Goal: Task Accomplishment & Management: Manage account settings

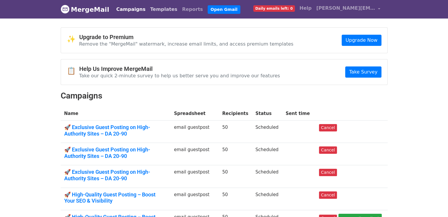
click at [157, 10] on link "Templates" at bounding box center [164, 10] width 32 height 12
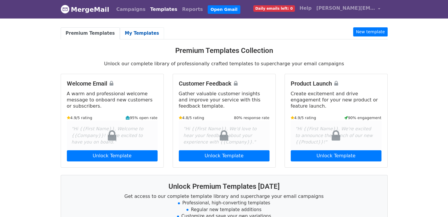
click at [138, 33] on link "My Templates" at bounding box center [142, 33] width 44 height 12
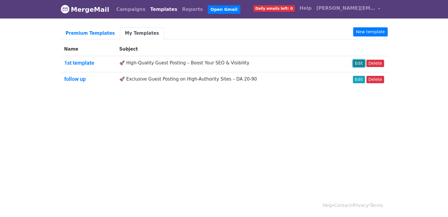
click at [362, 62] on link "Edit" at bounding box center [359, 63] width 12 height 7
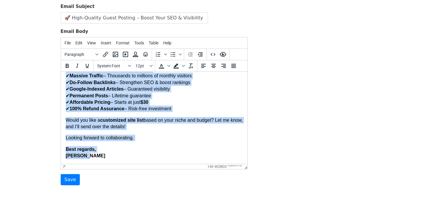
scroll to position [69, 0]
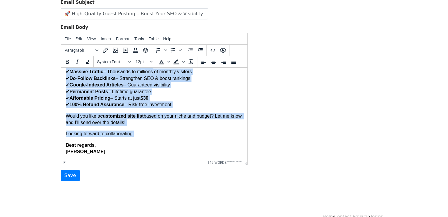
drag, startPoint x: 66, startPoint y: 77, endPoint x: 162, endPoint y: 136, distance: 113.2
click at [162, 136] on body "Hi, I recently came across one of your articles and was truly impressed by how …" at bounding box center [153, 56] width 177 height 199
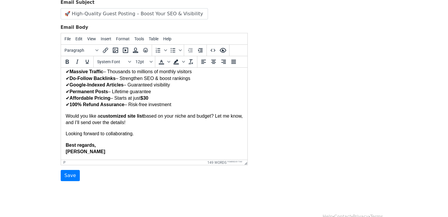
scroll to position [0, 0]
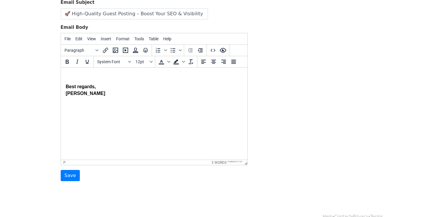
paste body
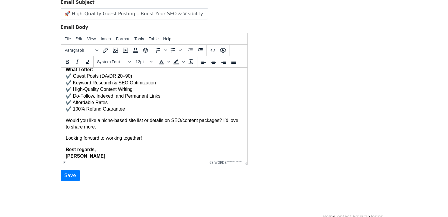
scroll to position [57, 0]
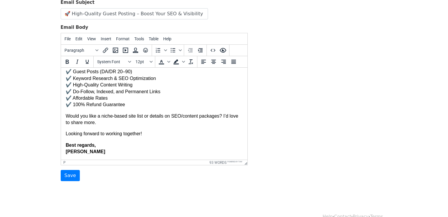
drag, startPoint x: 244, startPoint y: 117, endPoint x: 308, endPoint y: 200, distance: 104.6
click at [65, 153] on html "Hi, I hope you're doing well! I'm Aurelia — a guest posting and SEO specialist …" at bounding box center [154, 85] width 187 height 150
drag, startPoint x: 65, startPoint y: 153, endPoint x: 77, endPoint y: 154, distance: 12.1
click at [77, 154] on html "Hi, I hope you're doing well! I'm Aurelia — a guest posting and SEO specialist …" at bounding box center [154, 85] width 187 height 150
drag, startPoint x: 65, startPoint y: 153, endPoint x: 86, endPoint y: 155, distance: 21.0
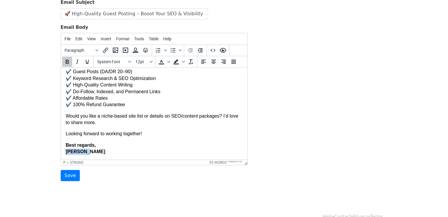
click at [86, 155] on p "Best regards, Clarissa" at bounding box center [153, 148] width 177 height 13
copy strong "Clarissa"
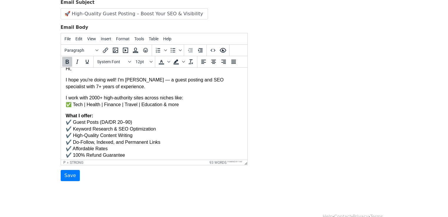
scroll to position [0, 0]
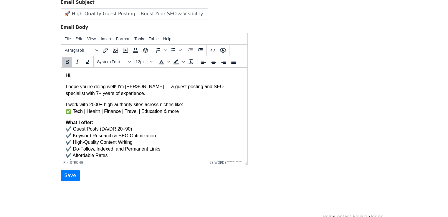
drag, startPoint x: 245, startPoint y: 120, endPoint x: 310, endPoint y: 145, distance: 69.5
click at [140, 88] on p "I hope you're doing well! I'm Aurelia — a guest posting and SEO specialist with…" at bounding box center [153, 90] width 177 height 13
click at [65, 59] on icon "Bold" at bounding box center [67, 61] width 7 height 7
drag, startPoint x: 125, startPoint y: 87, endPoint x: 141, endPoint y: 90, distance: 16.7
click at [141, 90] on p "I hope you're doing well! I'm Clarissa ﻿ — a guest posting and SEO specialist w…" at bounding box center [153, 90] width 177 height 13
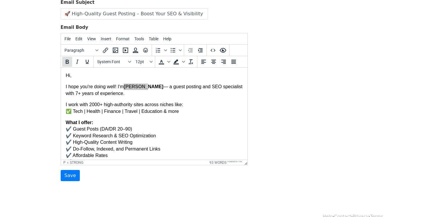
click at [68, 65] on button "Bold" at bounding box center [67, 62] width 10 height 10
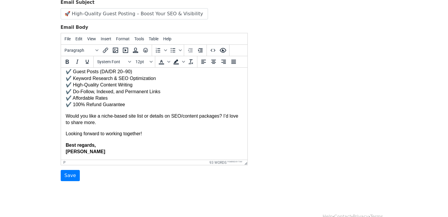
drag, startPoint x: 245, startPoint y: 108, endPoint x: 316, endPoint y: 208, distance: 122.8
click at [108, 173] on form "Template Name 1st template Email Subject 🚀 High-Quality Guest Posting – Boost Y…" at bounding box center [154, 77] width 187 height 207
click at [74, 172] on input "Save" at bounding box center [70, 175] width 19 height 11
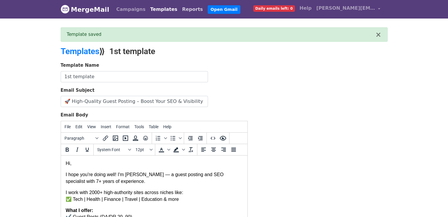
click at [180, 11] on link "Reports" at bounding box center [193, 10] width 26 height 12
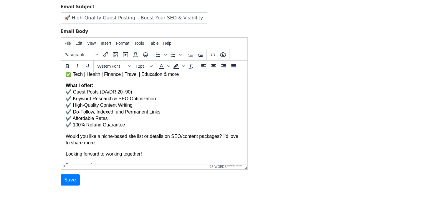
scroll to position [57, 0]
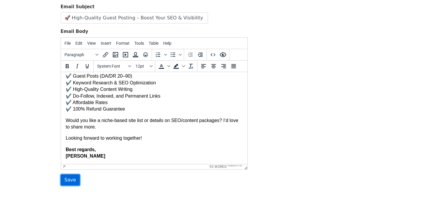
click at [71, 183] on input "Save" at bounding box center [70, 180] width 19 height 11
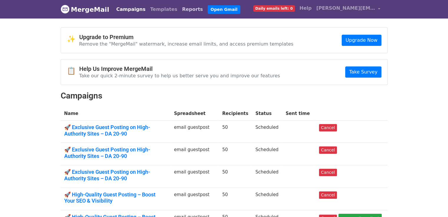
click at [180, 12] on link "Reports" at bounding box center [193, 10] width 26 height 12
click at [180, 9] on link "Reports" at bounding box center [193, 10] width 26 height 12
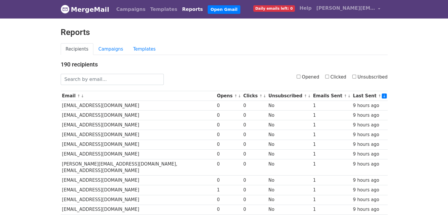
click at [301, 77] on input "Opened" at bounding box center [299, 77] width 4 height 4
checkbox input "true"
